Goal: Navigation & Orientation: Go to known website

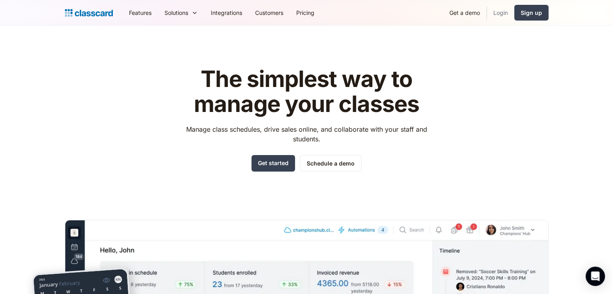
click at [501, 9] on link "Login" at bounding box center [500, 13] width 27 height 18
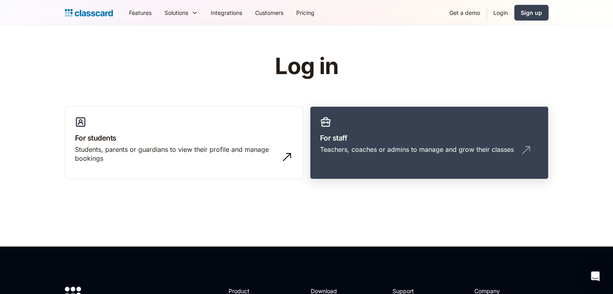
click at [368, 138] on h3 "For staff" at bounding box center [429, 138] width 218 height 11
